Goal: Information Seeking & Learning: Learn about a topic

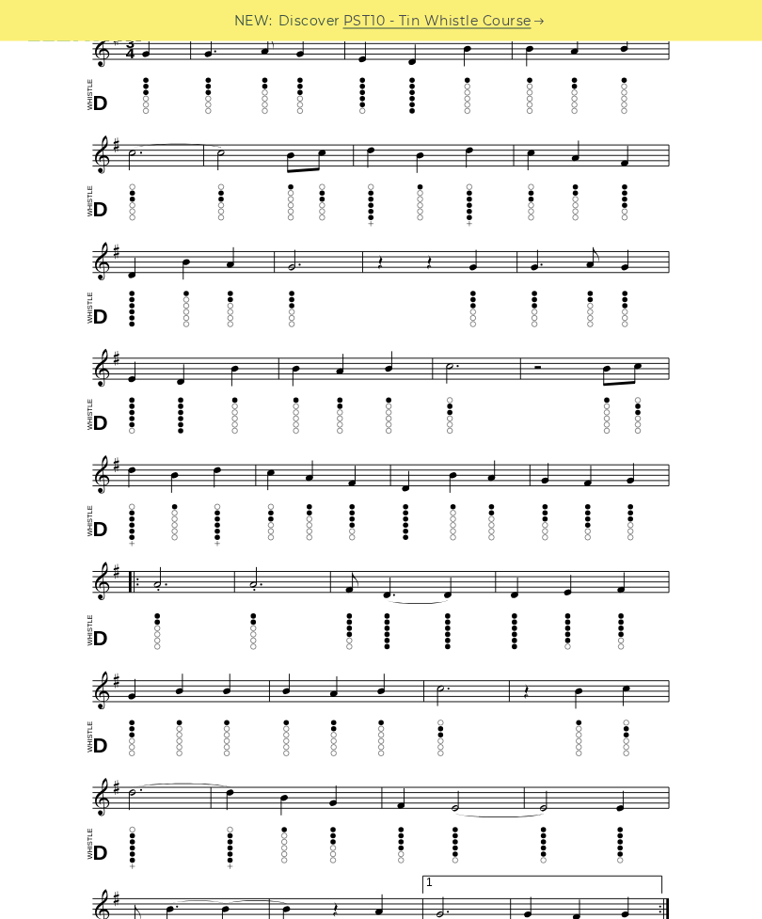
scroll to position [572, 0]
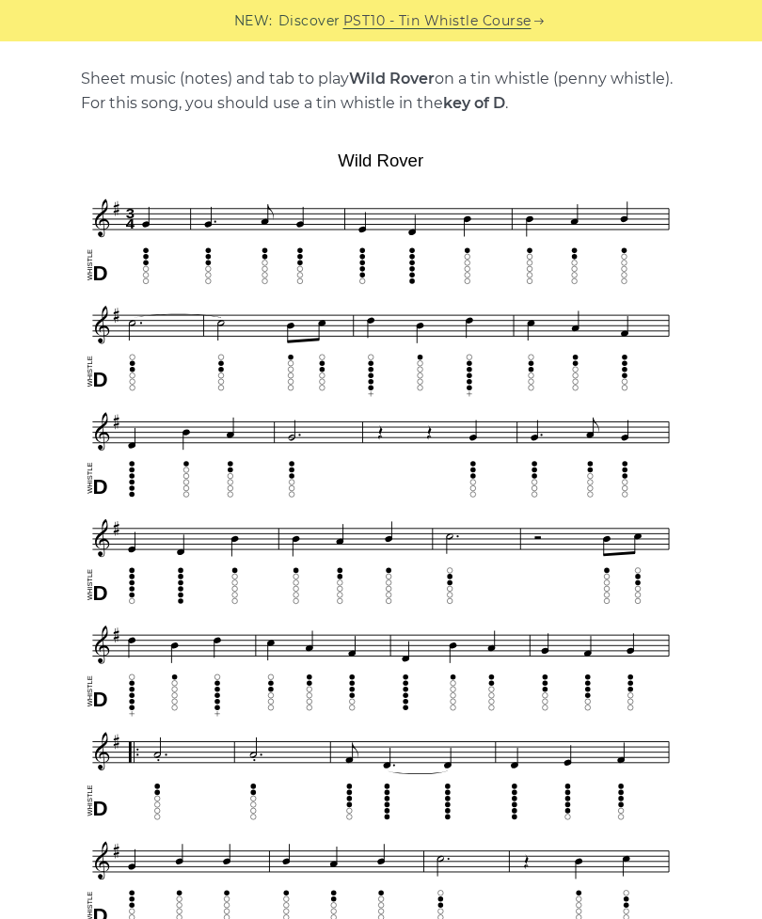
scroll to position [398, 0]
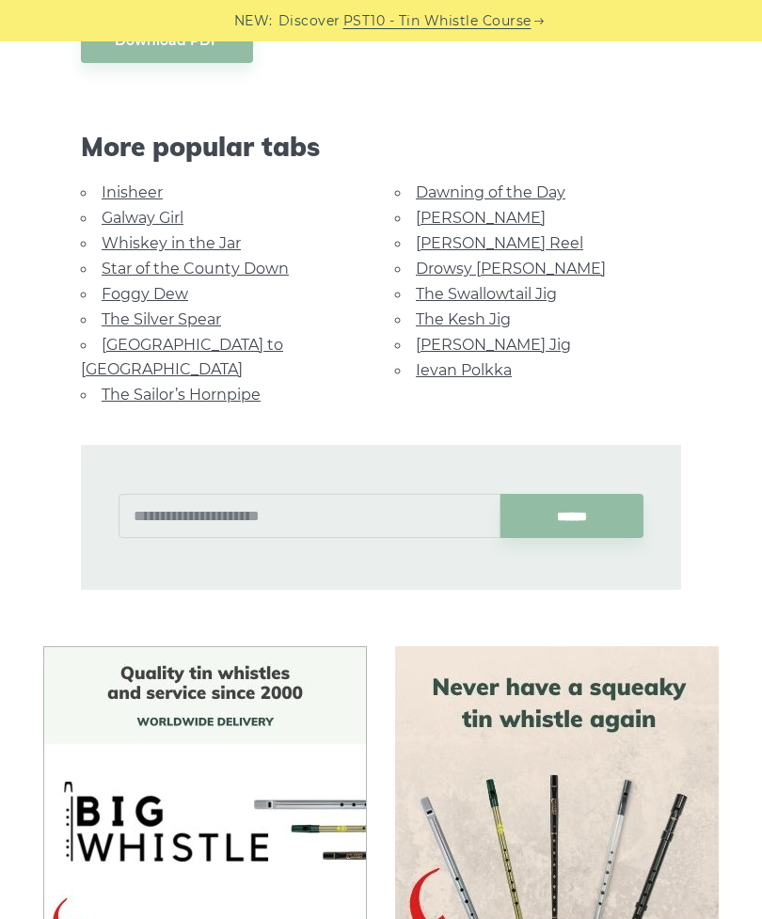
click at [266, 260] on link "Star of the County Down" at bounding box center [195, 269] width 187 height 18
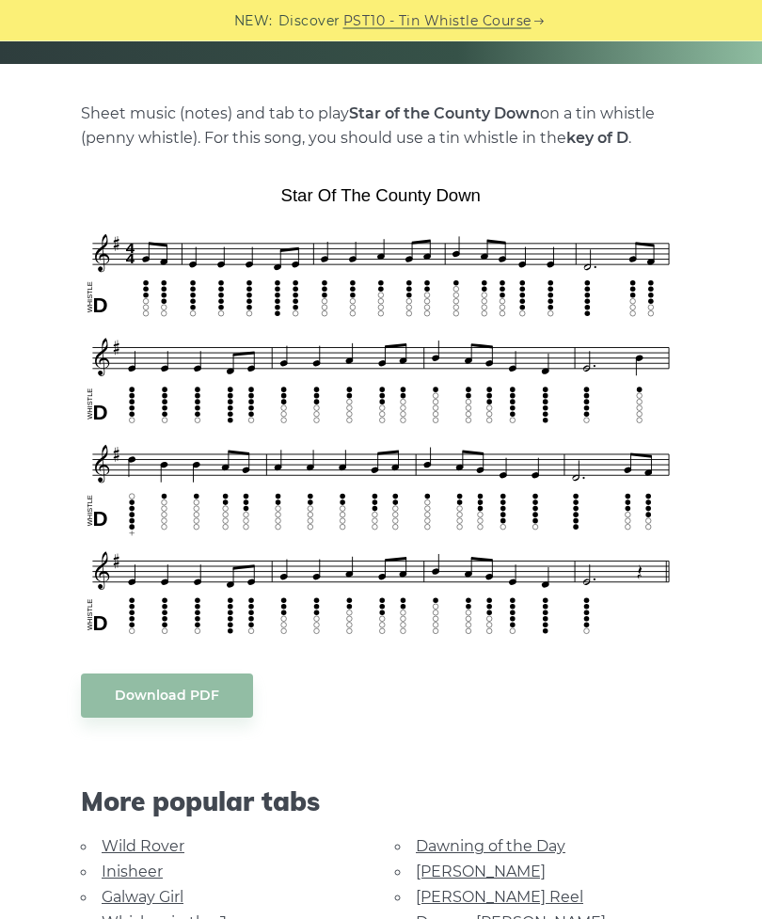
scroll to position [365, 0]
click at [483, 894] on link "[PERSON_NAME] Reel" at bounding box center [499, 897] width 167 height 18
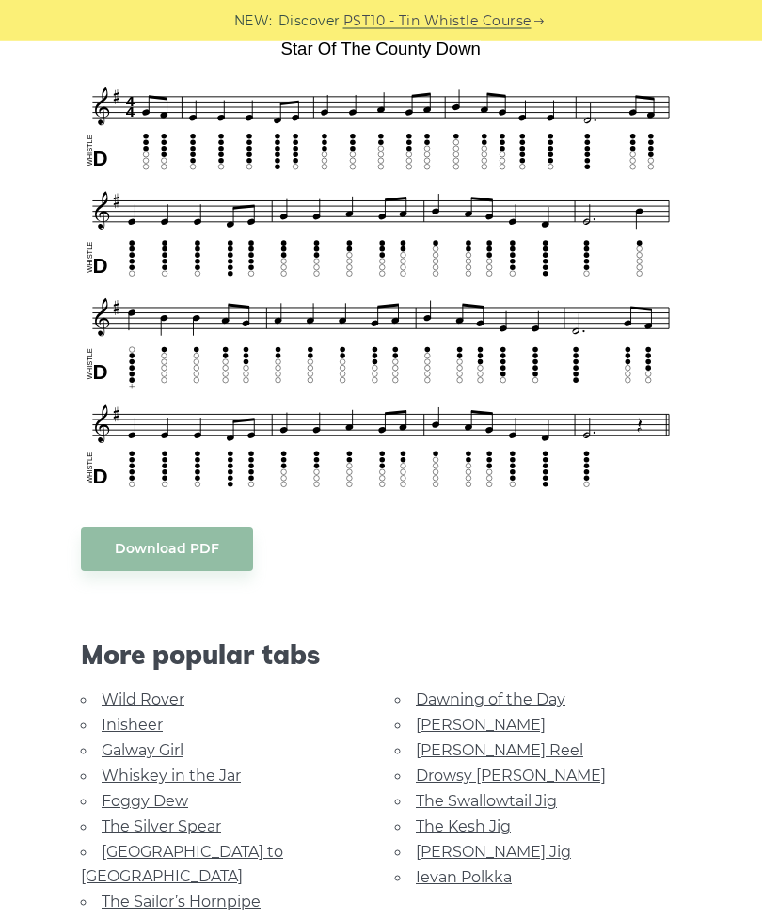
scroll to position [515, 0]
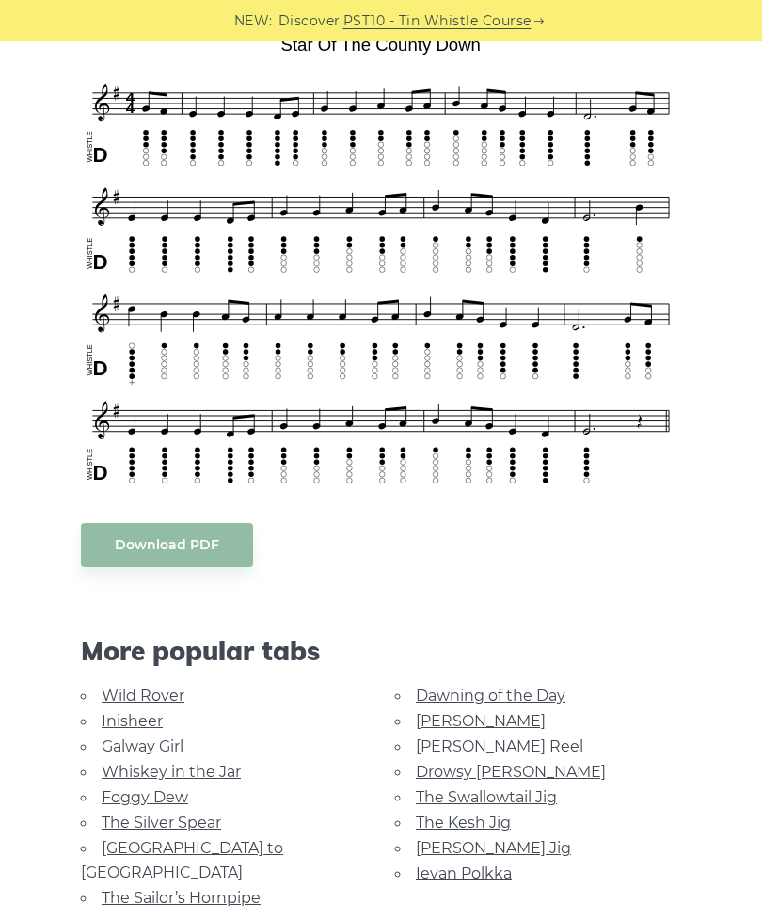
click at [462, 724] on link "[PERSON_NAME]" at bounding box center [481, 721] width 130 height 18
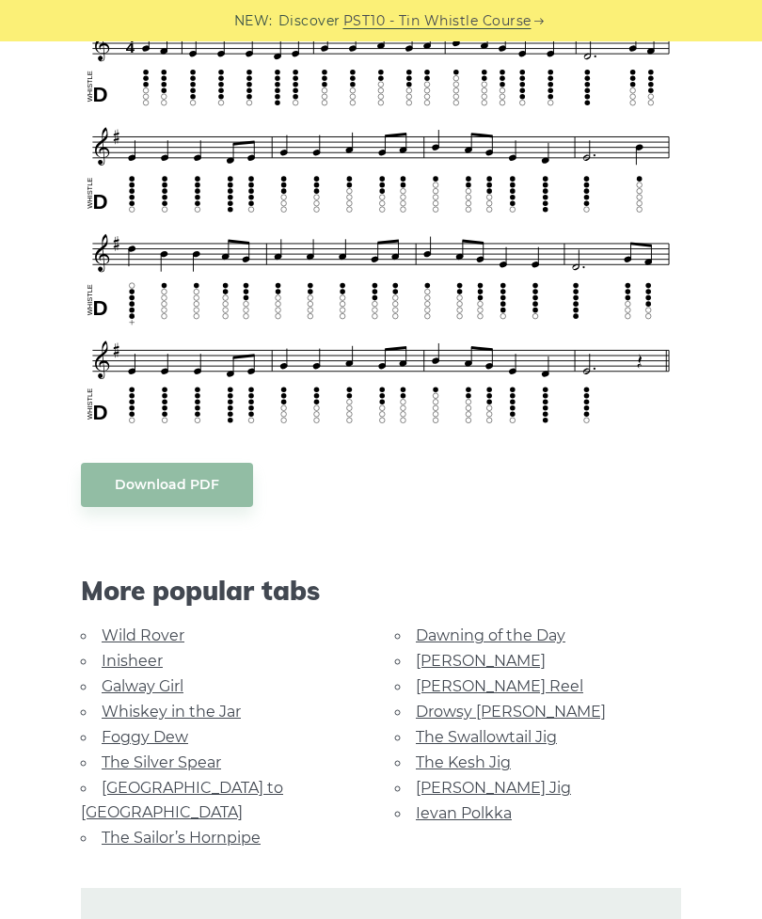
click at [487, 758] on link "The Kesh Jig" at bounding box center [463, 762] width 95 height 18
click at [162, 733] on link "Foggy Dew" at bounding box center [145, 737] width 87 height 18
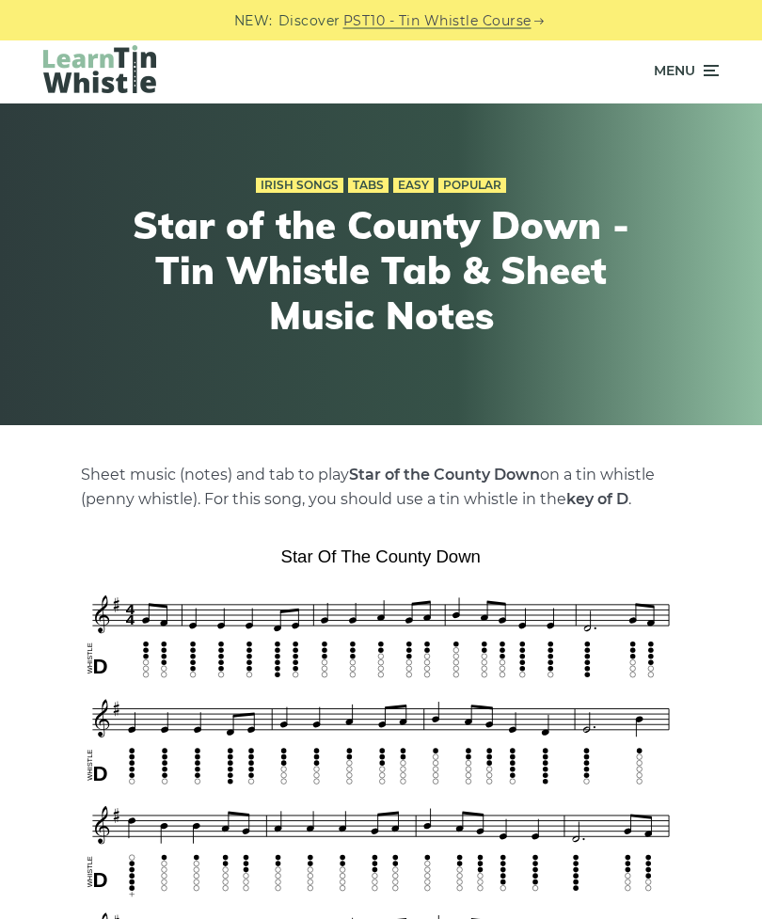
scroll to position [0, 0]
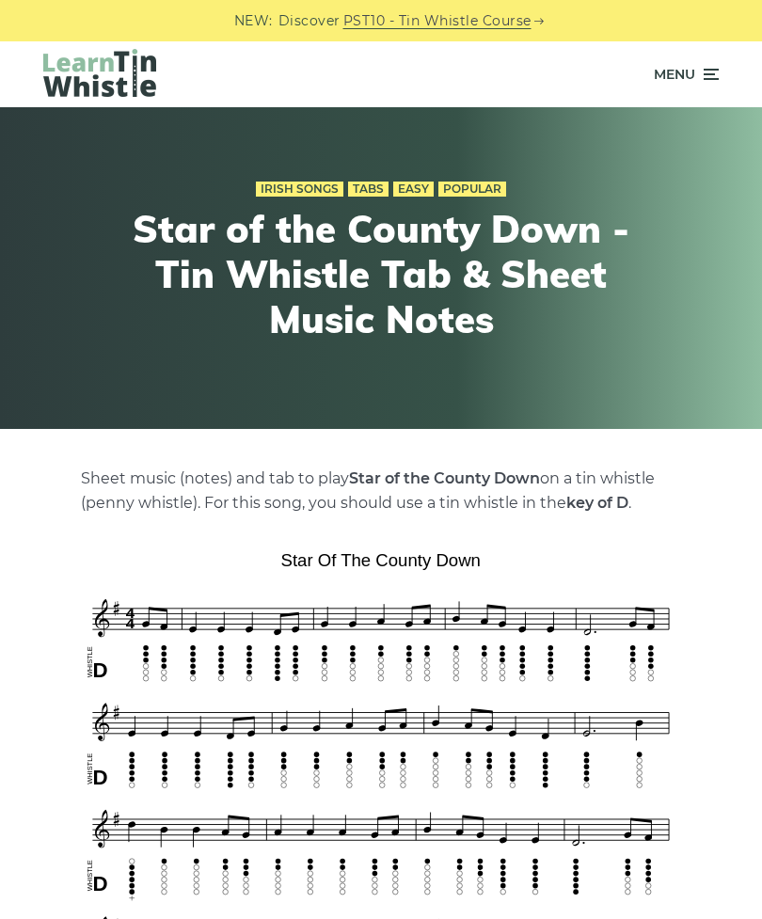
click at [109, 68] on img at bounding box center [99, 73] width 113 height 48
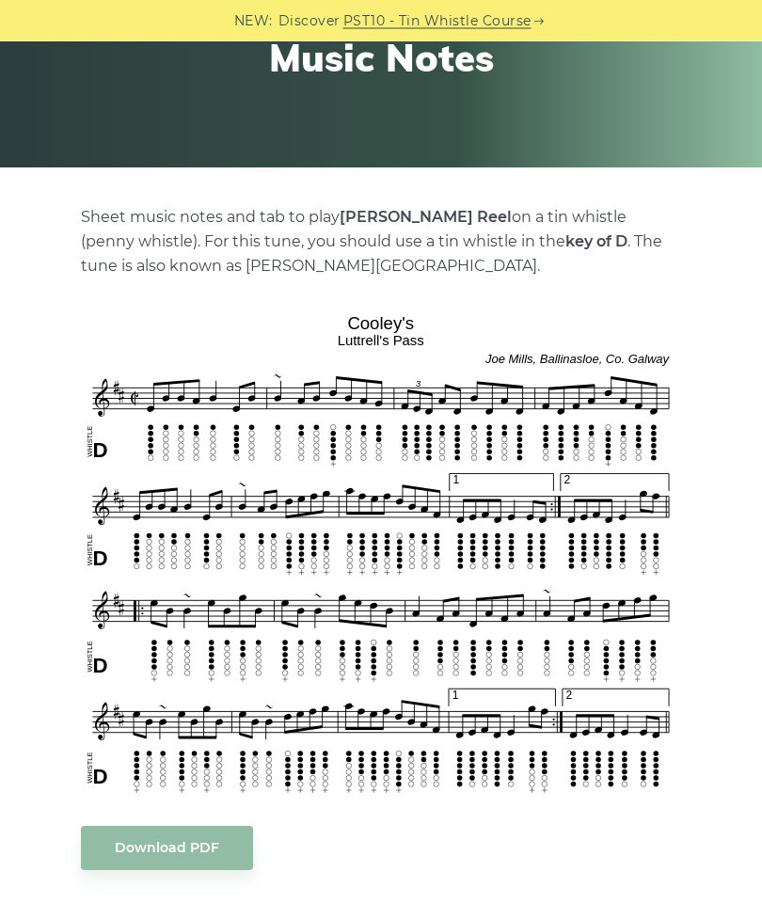
scroll to position [261, 0]
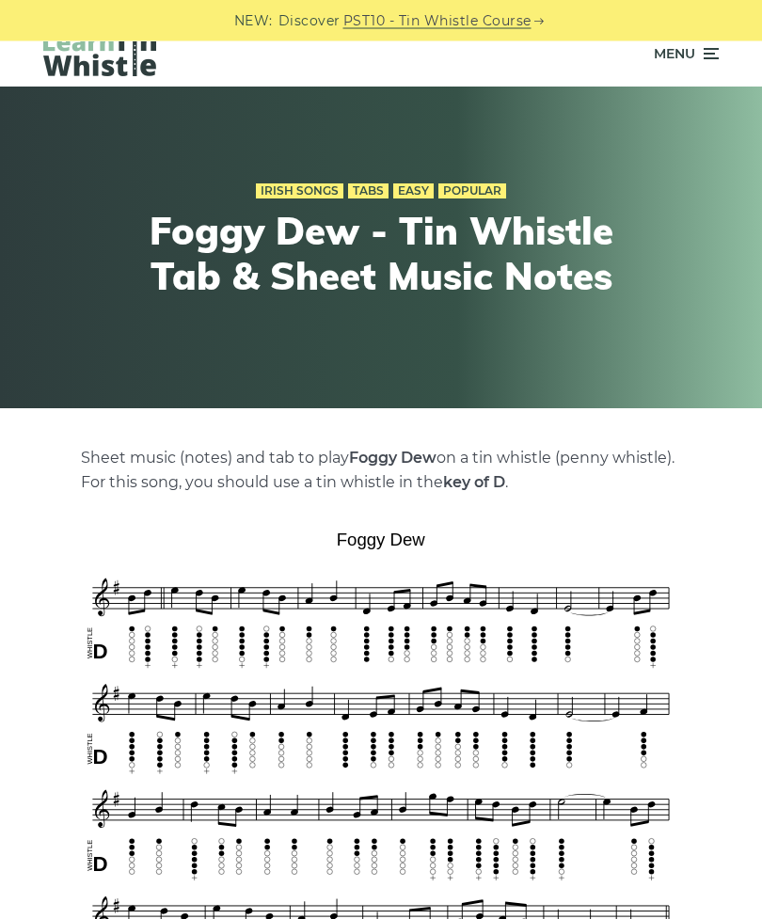
scroll to position [22, 0]
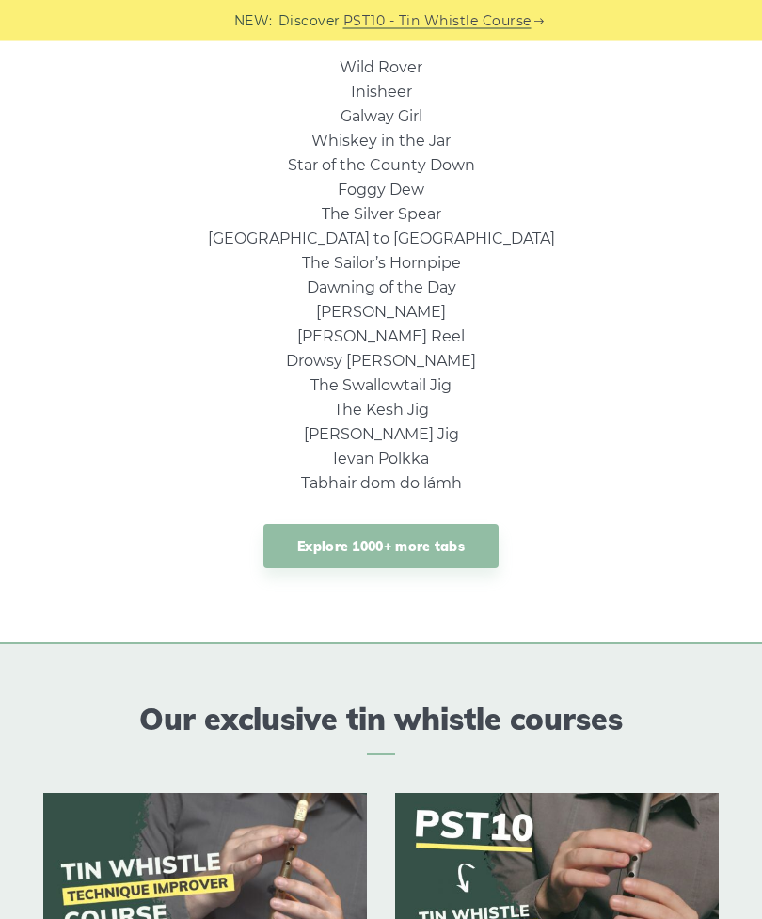
scroll to position [1237, 0]
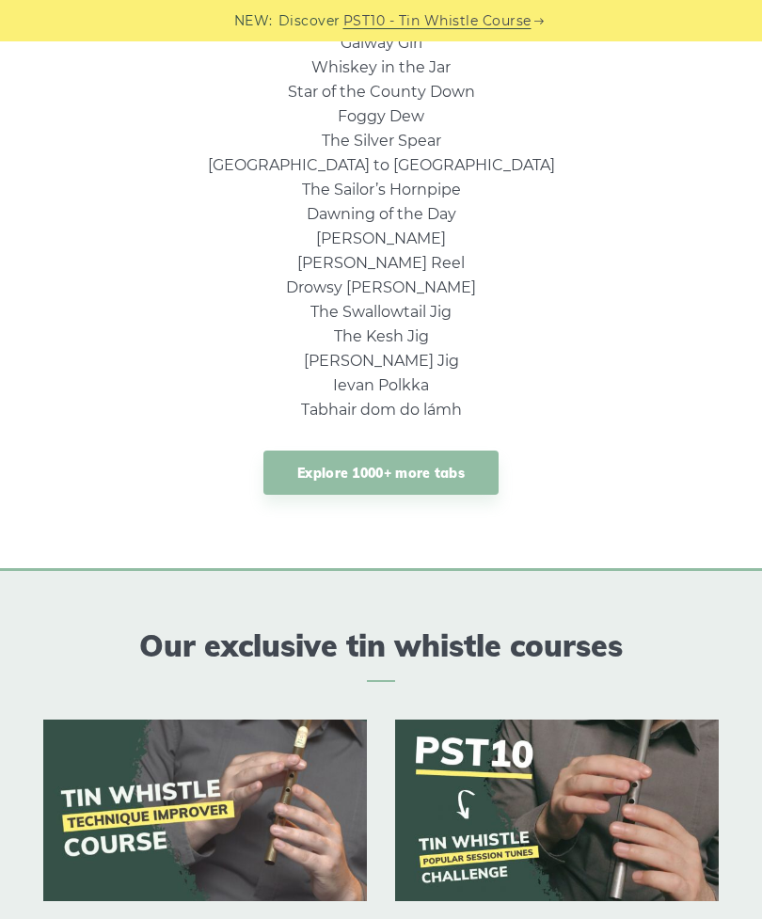
click at [460, 479] on link "Explore 1000+ more tabs" at bounding box center [380, 472] width 235 height 44
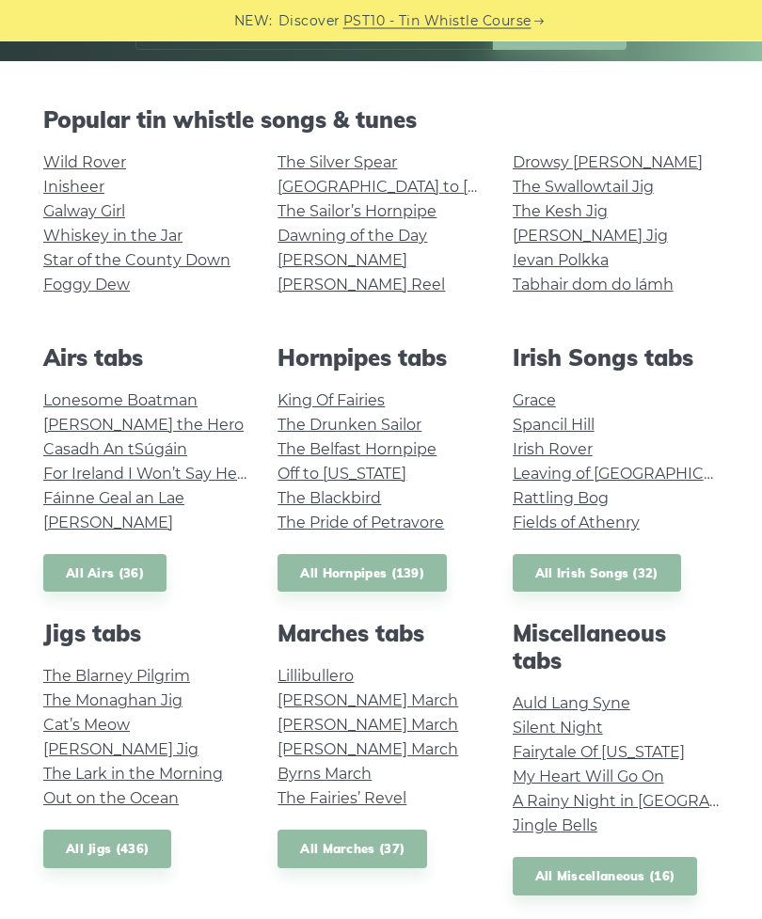
scroll to position [368, 0]
click at [587, 426] on link "Spancil Hill" at bounding box center [553, 425] width 82 height 18
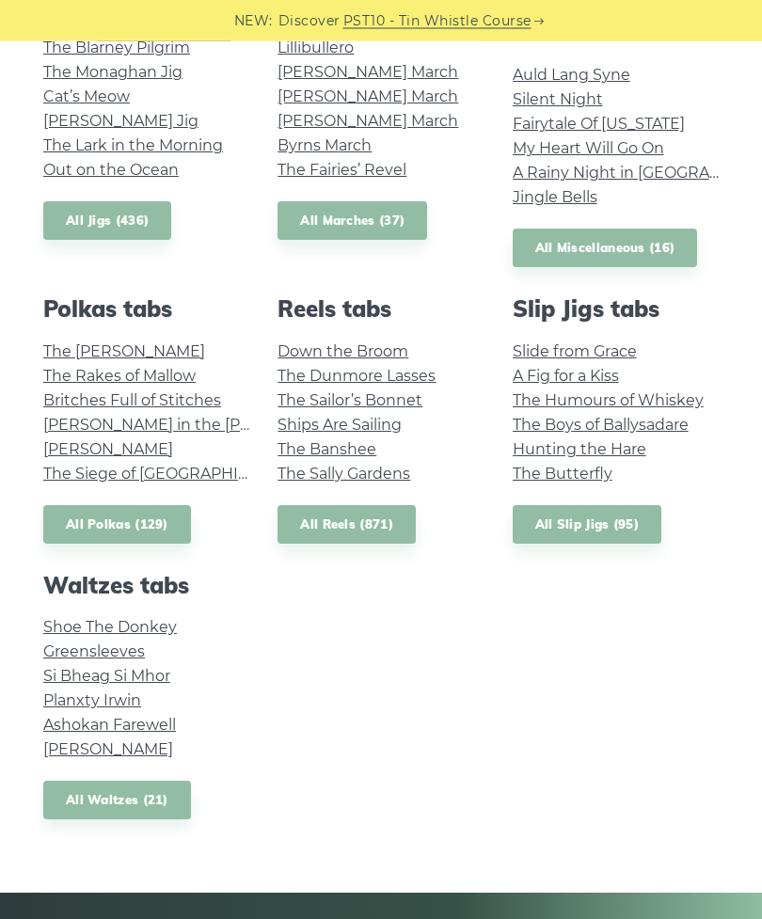
scroll to position [996, 0]
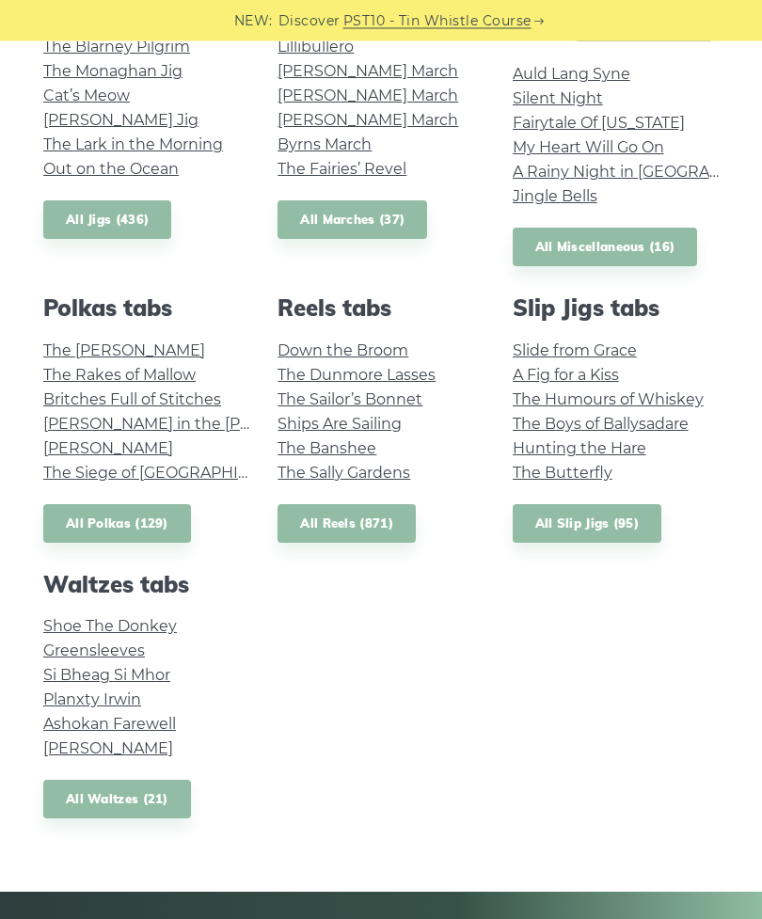
click at [160, 669] on link "Si­ Bheag Si­ Mhor" at bounding box center [106, 676] width 127 height 18
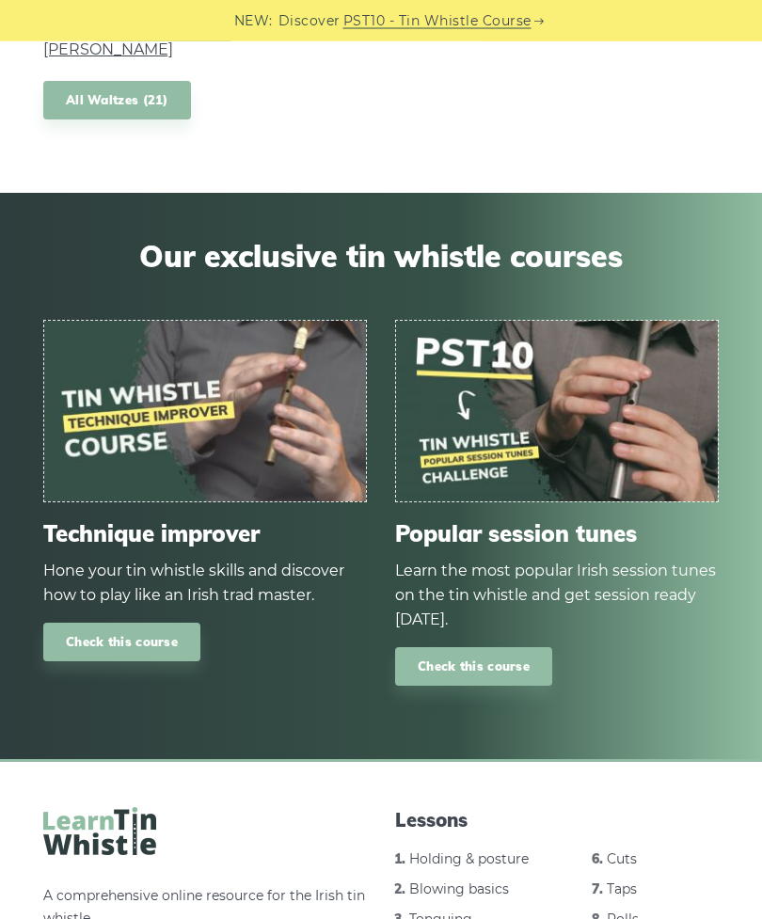
scroll to position [1696, 0]
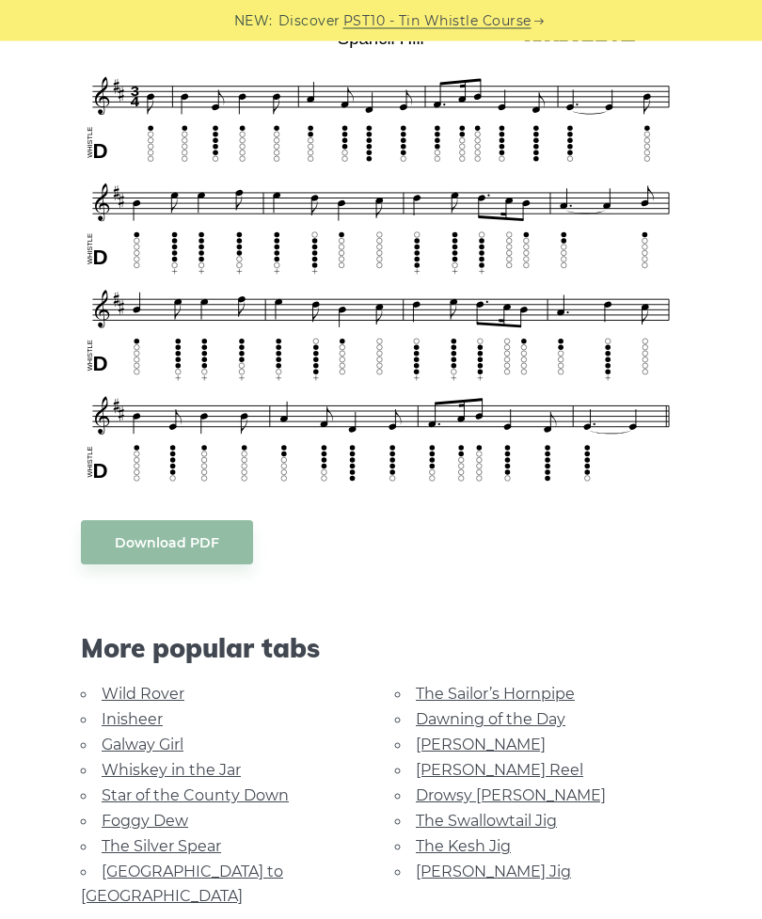
scroll to position [523, 0]
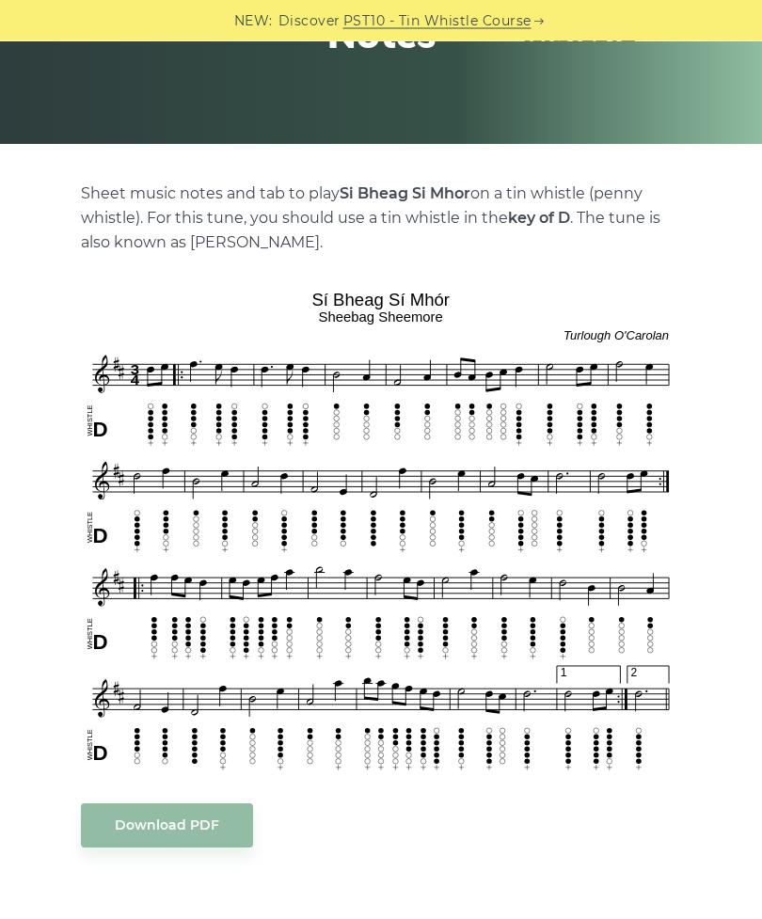
scroll to position [302, 0]
